Goal: Information Seeking & Learning: Learn about a topic

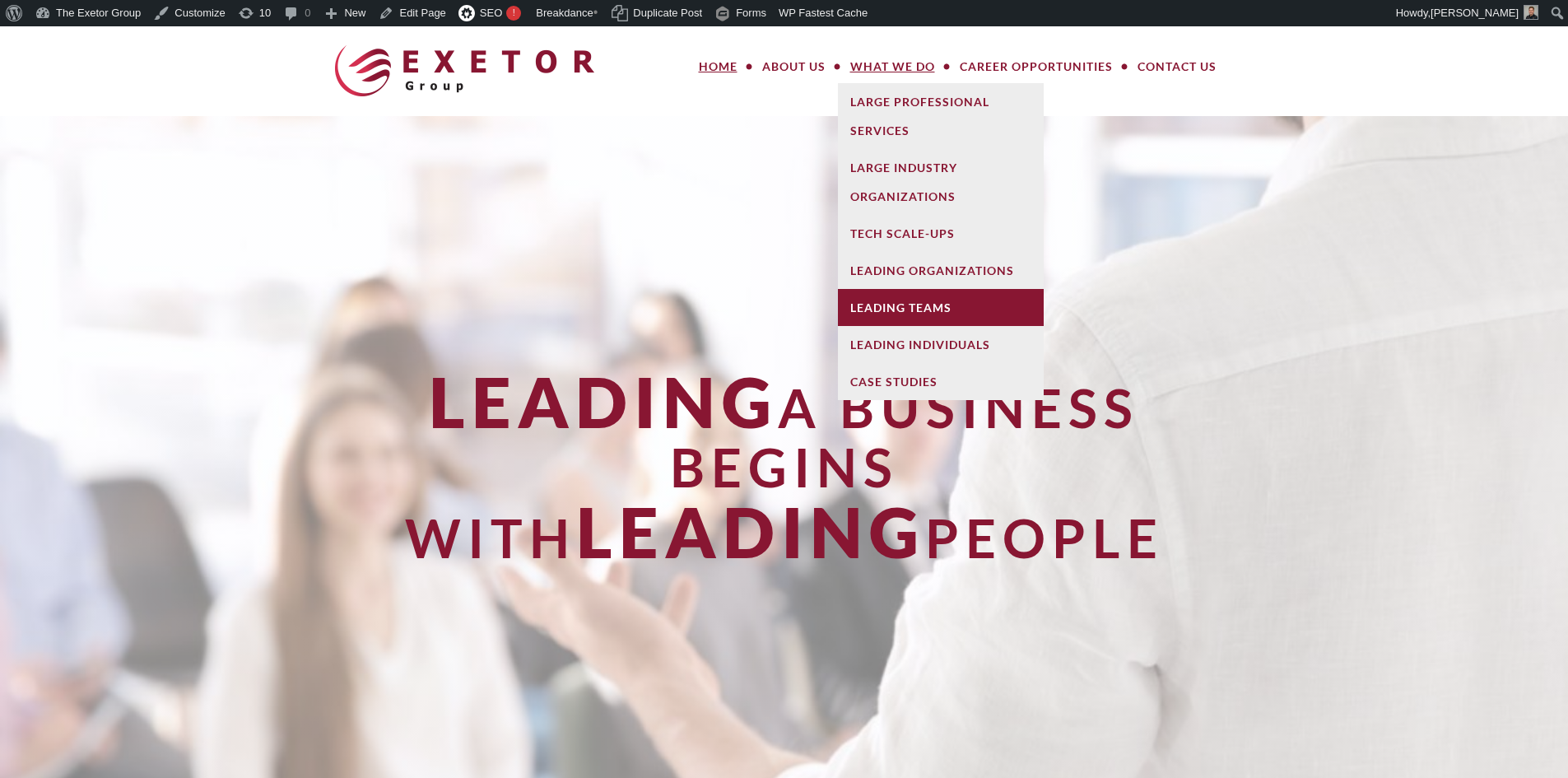
click at [877, 306] on link "Leading Teams" at bounding box center [940, 307] width 206 height 37
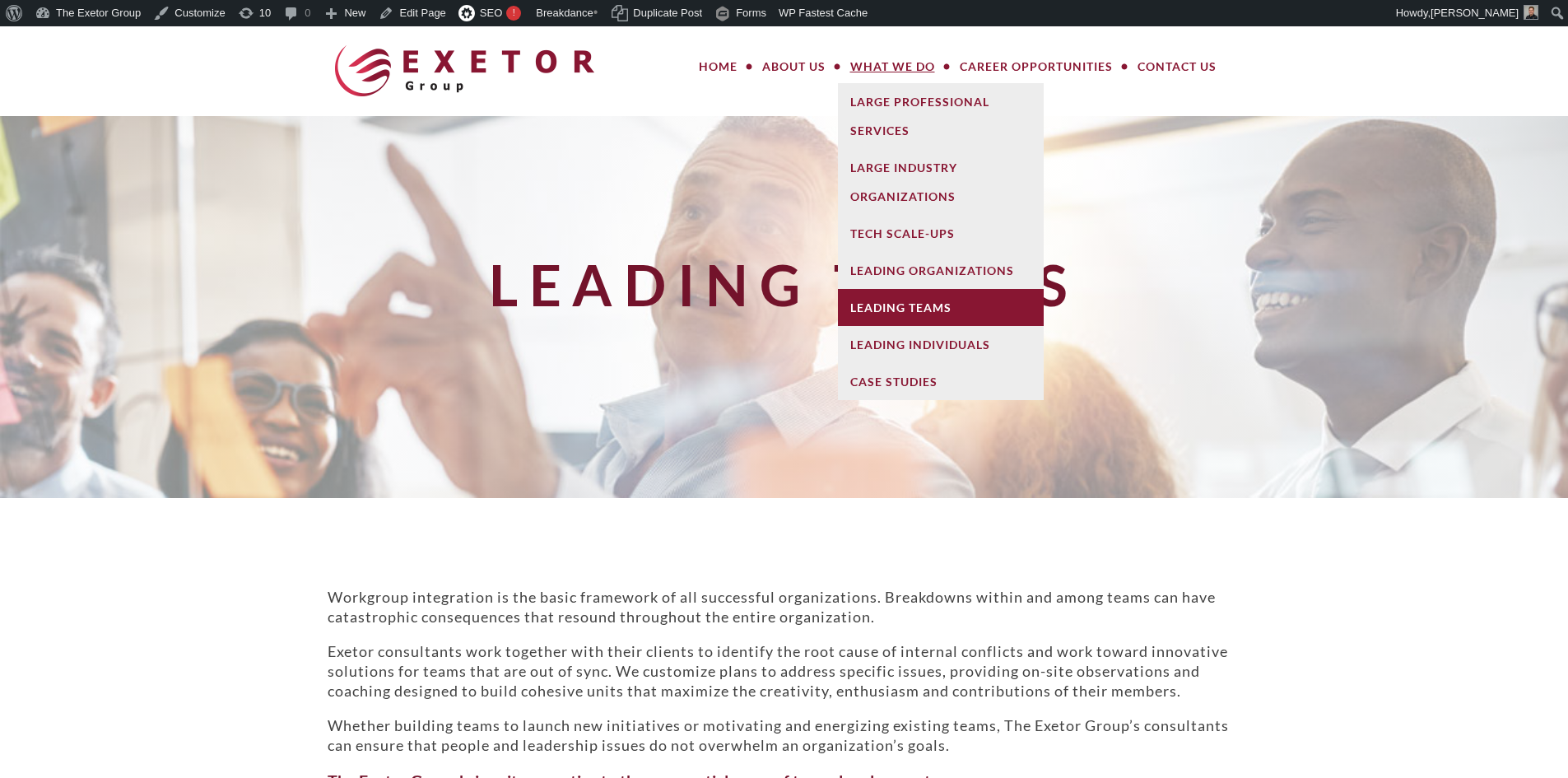
click at [883, 322] on link "Leading Teams" at bounding box center [940, 307] width 206 height 37
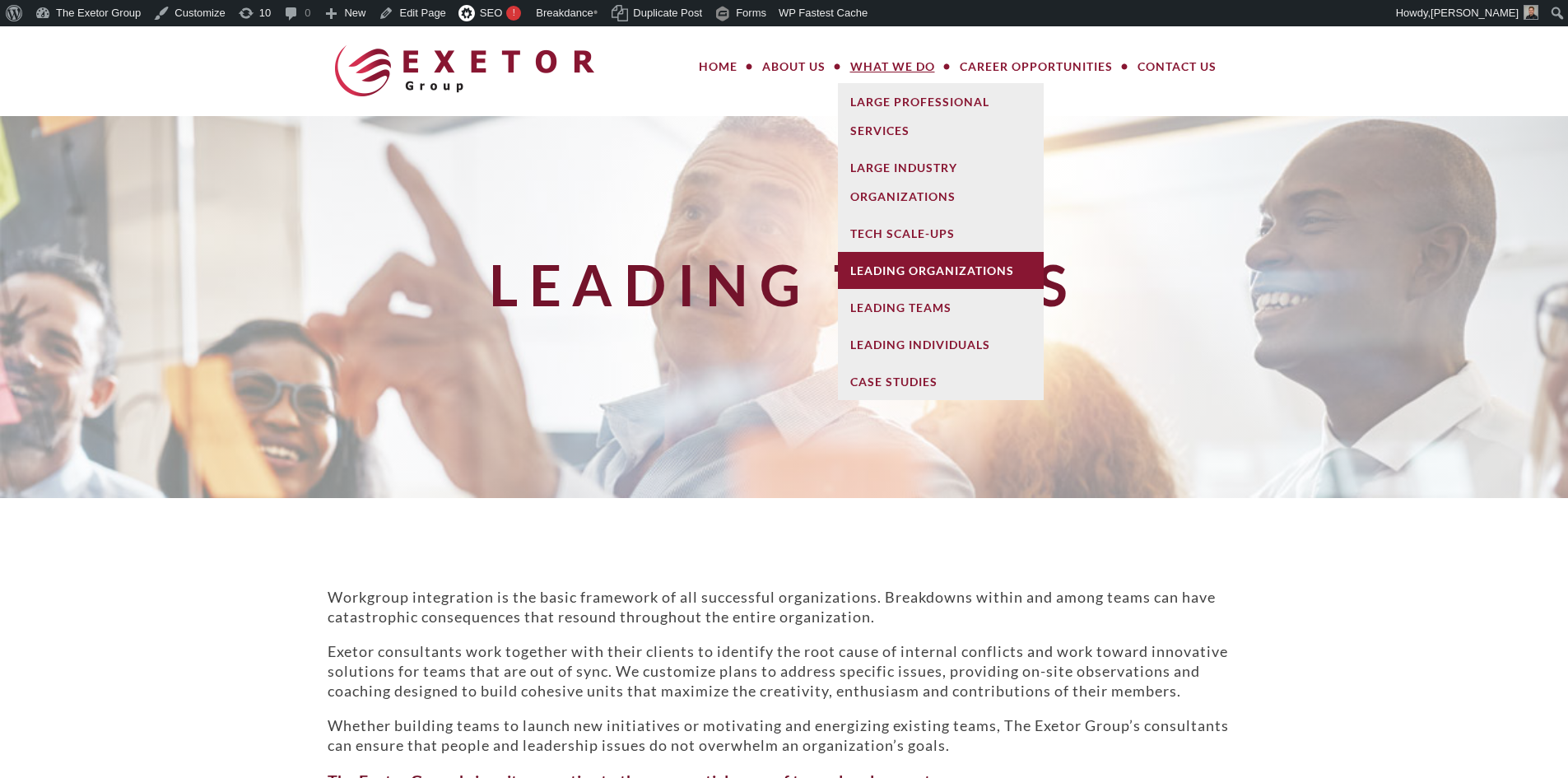
click at [941, 267] on link "Leading Organizations" at bounding box center [940, 270] width 206 height 37
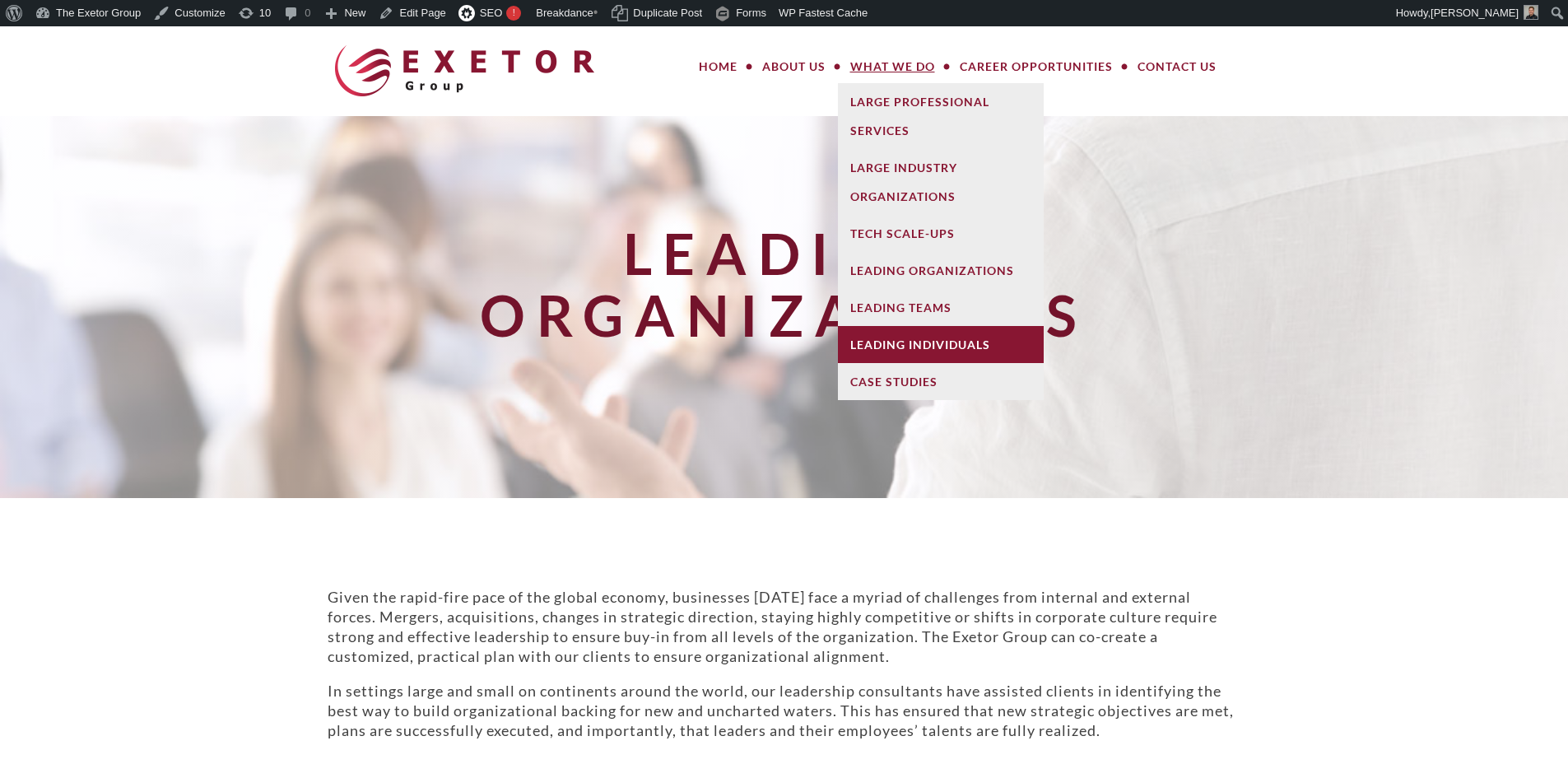
click at [931, 349] on link "Leading Individuals" at bounding box center [940, 344] width 206 height 37
